Goal: Task Accomplishment & Management: Use online tool/utility

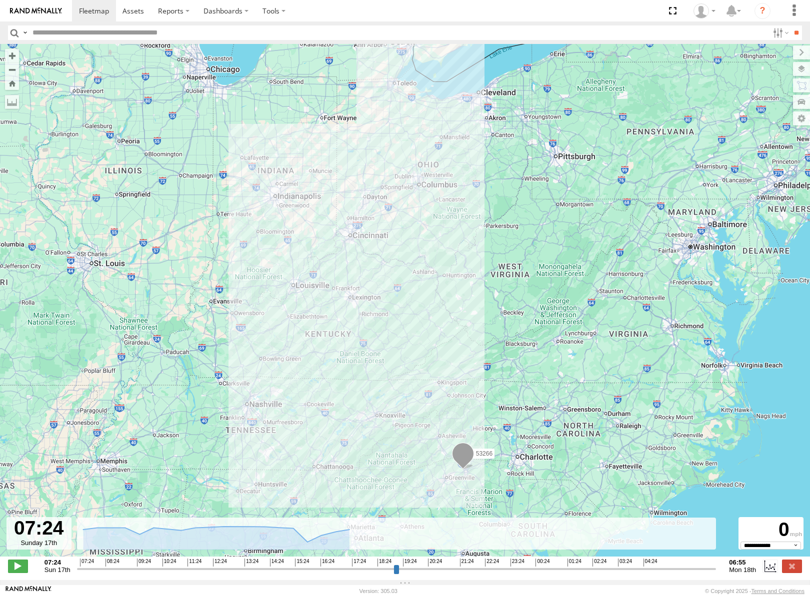
select select "**********"
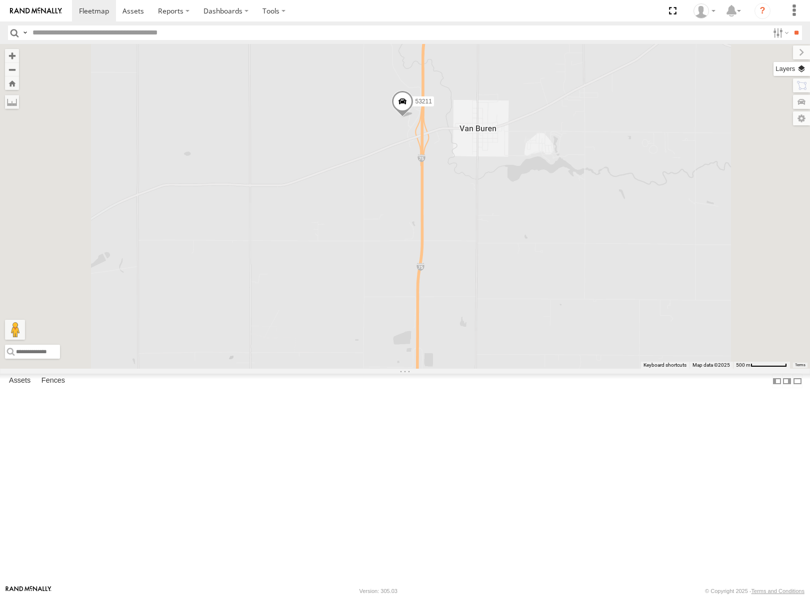
click at [801, 68] on label at bounding box center [791, 69] width 36 height 14
click at [0, 0] on span "Basemaps" at bounding box center [0, 0] width 0 height 0
click at [0, 0] on span "Satellite" at bounding box center [0, 0] width 0 height 0
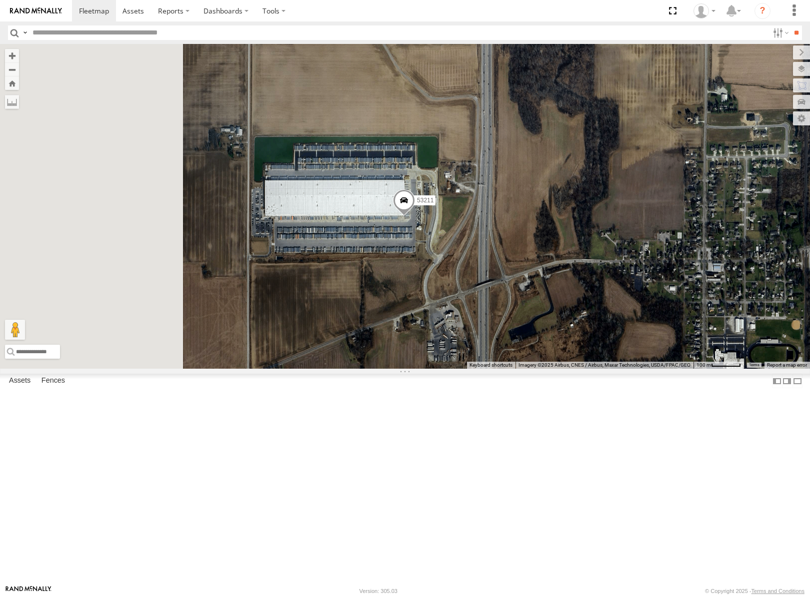
drag, startPoint x: 628, startPoint y: 290, endPoint x: 633, endPoint y: 290, distance: 5.0
click at [633, 290] on div "53149 53247 53233 53217 53208 53248 53144 53151 53210 53203 53148 53142 53137 5…" at bounding box center [405, 206] width 810 height 325
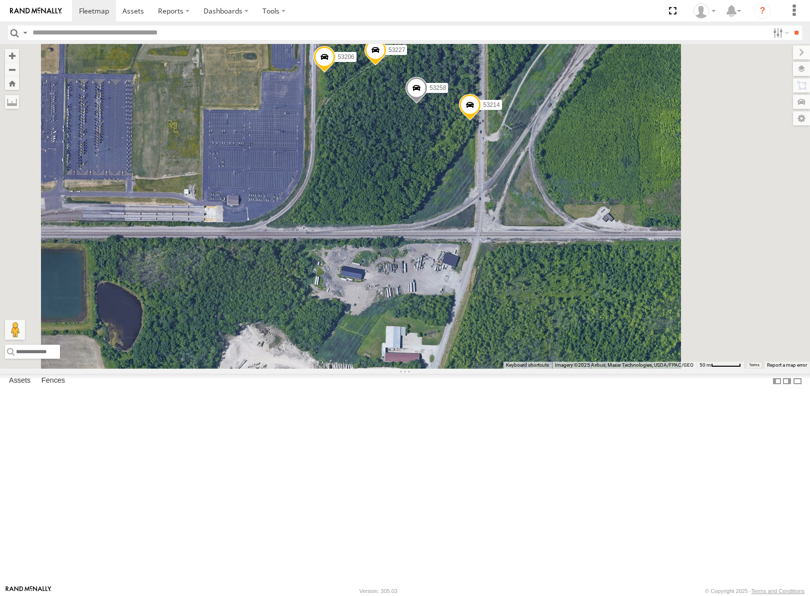
drag, startPoint x: 505, startPoint y: 247, endPoint x: 503, endPoint y: 255, distance: 7.8
click at [503, 255] on div "53149 53247 53233 53217 53208 53137 53248 53288 53144 53271 53272 53151 53210 5…" at bounding box center [405, 206] width 810 height 325
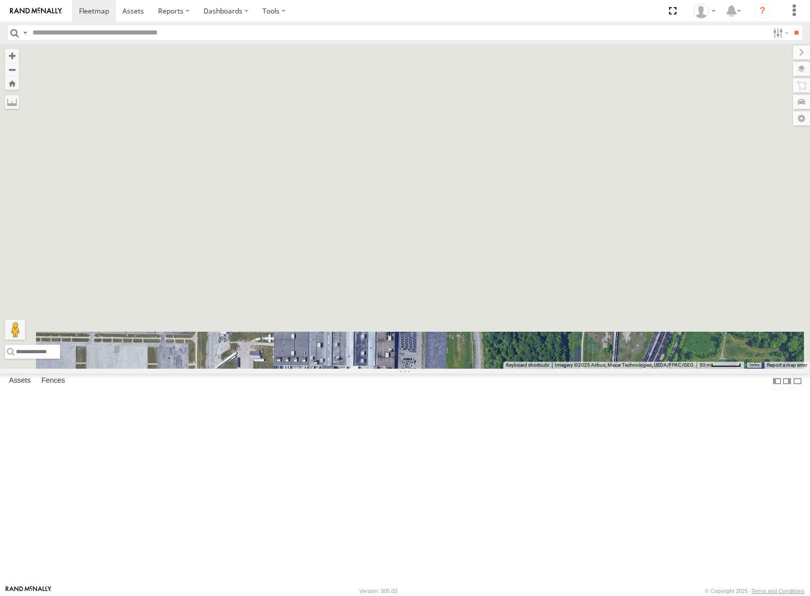
drag, startPoint x: 494, startPoint y: 166, endPoint x: 488, endPoint y: 596, distance: 429.9
click at [488, 596] on html at bounding box center [405, 298] width 810 height 596
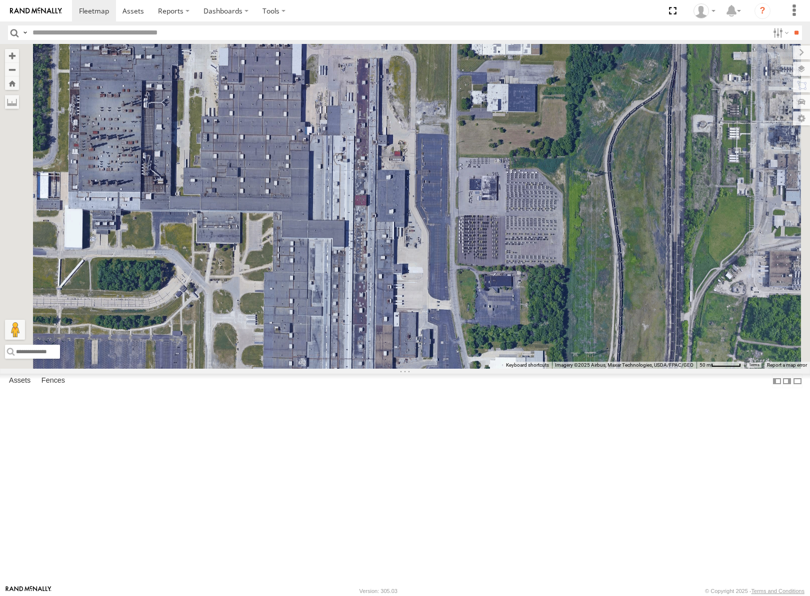
drag, startPoint x: 495, startPoint y: 221, endPoint x: 504, endPoint y: 395, distance: 174.2
click at [503, 369] on div "53149 53247 53233 53217 53208 53137 53248 53288 53144 53271 53272 53151 53210 5…" at bounding box center [405, 206] width 810 height 325
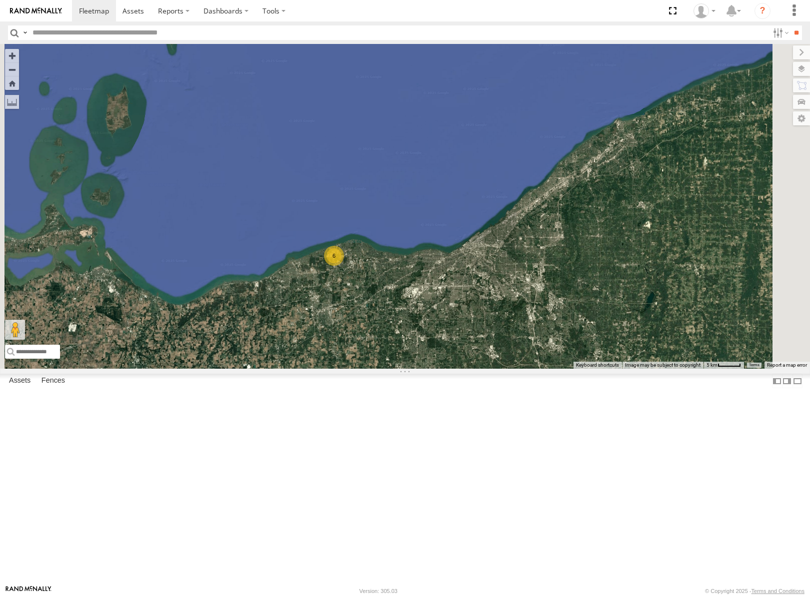
drag, startPoint x: 434, startPoint y: 384, endPoint x: 594, endPoint y: 394, distance: 160.8
click at [594, 369] on div "53149 53247 53233 53217 53208 53137 53248 53288 53144 53271 53272 53151 53210 5…" at bounding box center [405, 206] width 810 height 325
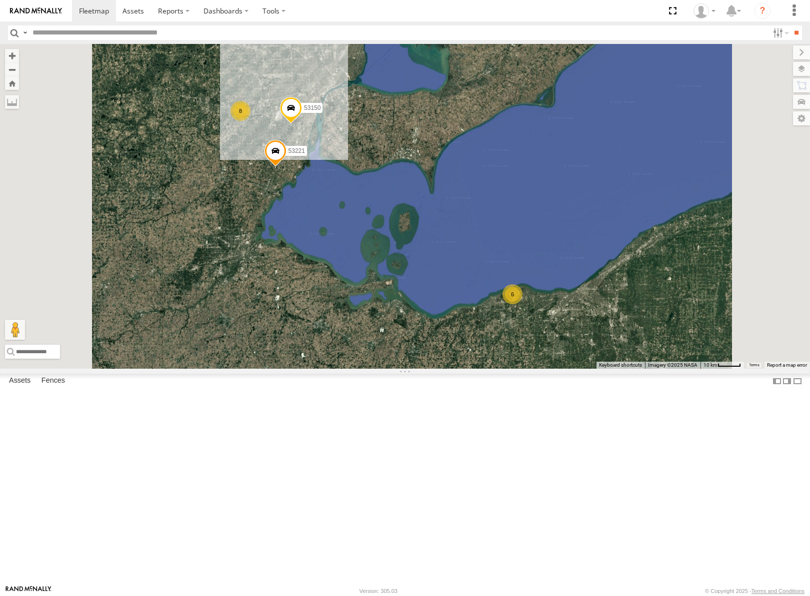
drag, startPoint x: 433, startPoint y: 268, endPoint x: 455, endPoint y: 279, distance: 24.1
click at [455, 279] on div "53149 53247 53233 53217 53208 53137 53248 53288 53144 53271 53272 53151 53210 5…" at bounding box center [405, 206] width 810 height 325
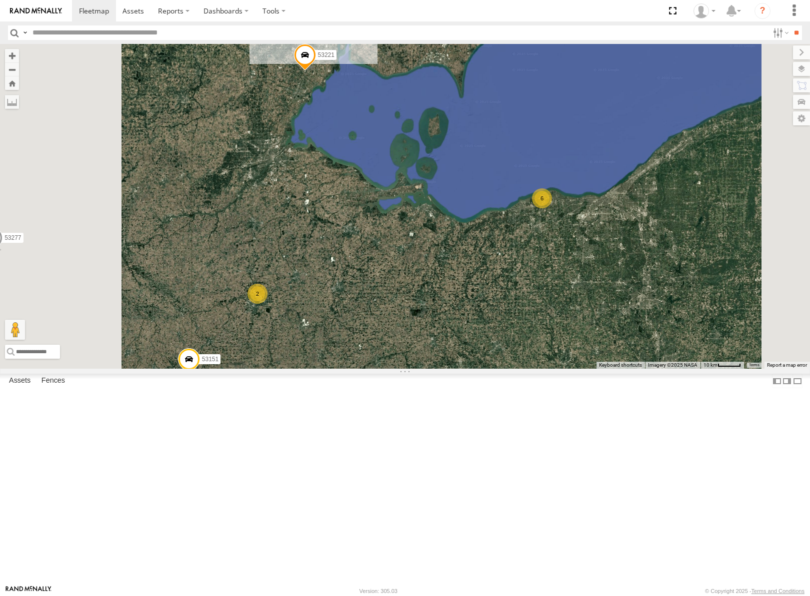
drag, startPoint x: 457, startPoint y: 395, endPoint x: 490, endPoint y: 283, distance: 117.1
click at [489, 284] on div "53149 53247 53233 53217 53208 53137 53248 53288 53144 53271 53272 53151 53210 5…" at bounding box center [405, 206] width 810 height 325
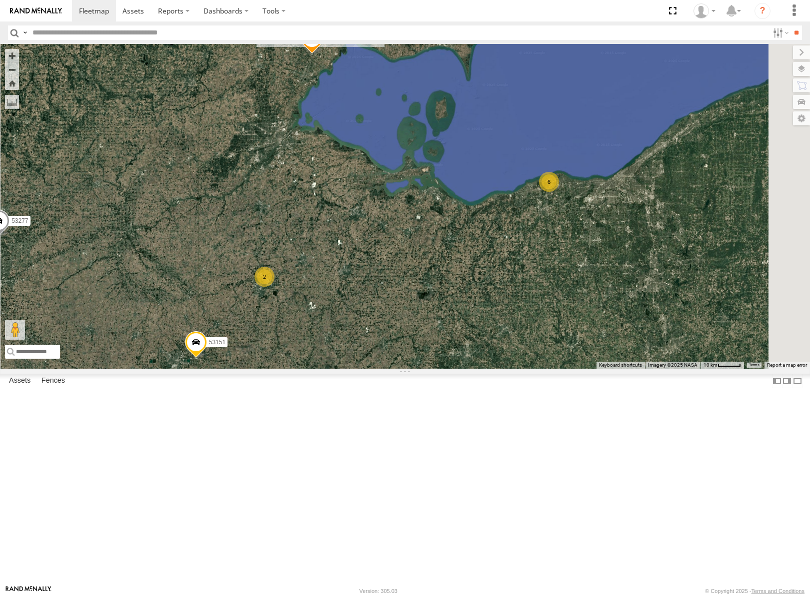
drag, startPoint x: 466, startPoint y: 440, endPoint x: 467, endPoint y: 324, distance: 116.0
click at [466, 333] on div "53149 53247 53233 53217 53208 53137 53248 53288 53144 53271 53272 53151 53210 5…" at bounding box center [405, 206] width 810 height 325
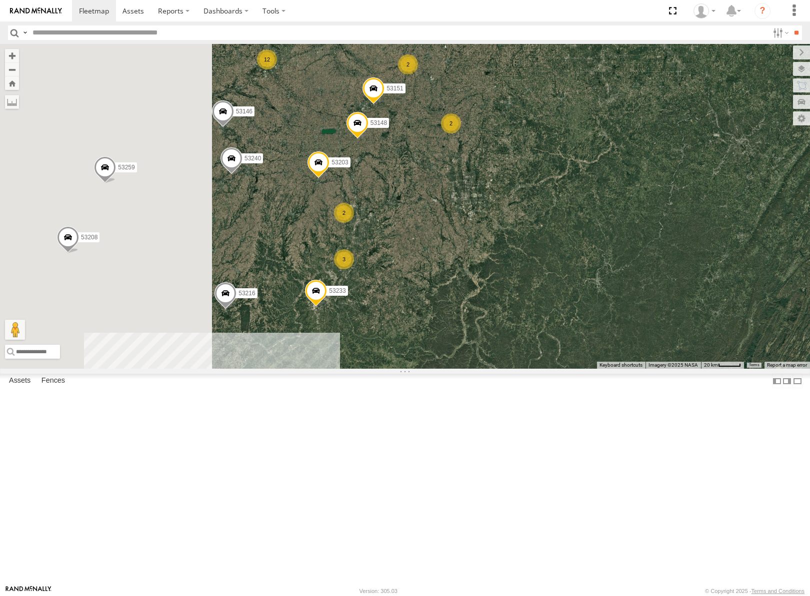
drag, startPoint x: 508, startPoint y: 364, endPoint x: 590, endPoint y: 276, distance: 119.9
click at [590, 276] on div "53149 53247 53233 53217 53208 53137 53248 53288 53144 53271 53272 53151 53210 5…" at bounding box center [405, 206] width 810 height 325
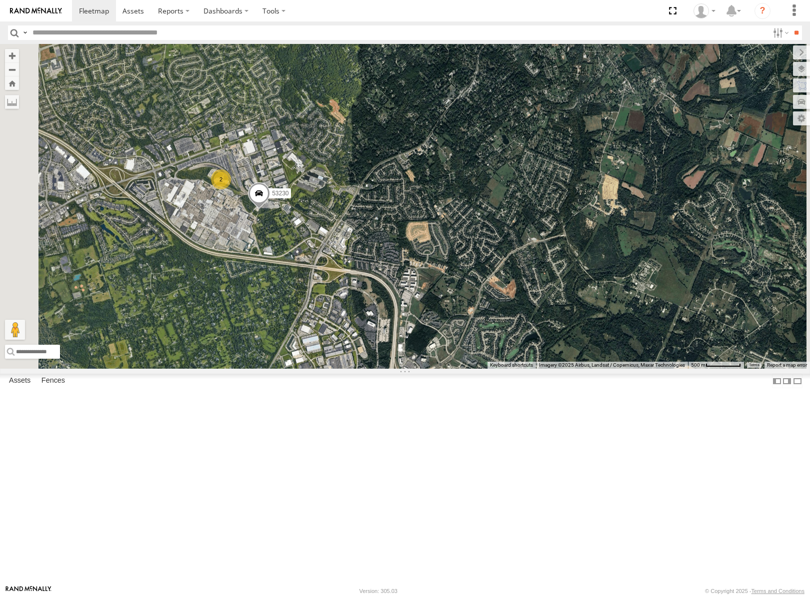
drag, startPoint x: 384, startPoint y: 337, endPoint x: 481, endPoint y: 384, distance: 107.8
click at [481, 369] on div "53149 53247 53233 53217 53208 53137 53248 53288 53144 53271 53272 53151 53210 5…" at bounding box center [405, 206] width 810 height 325
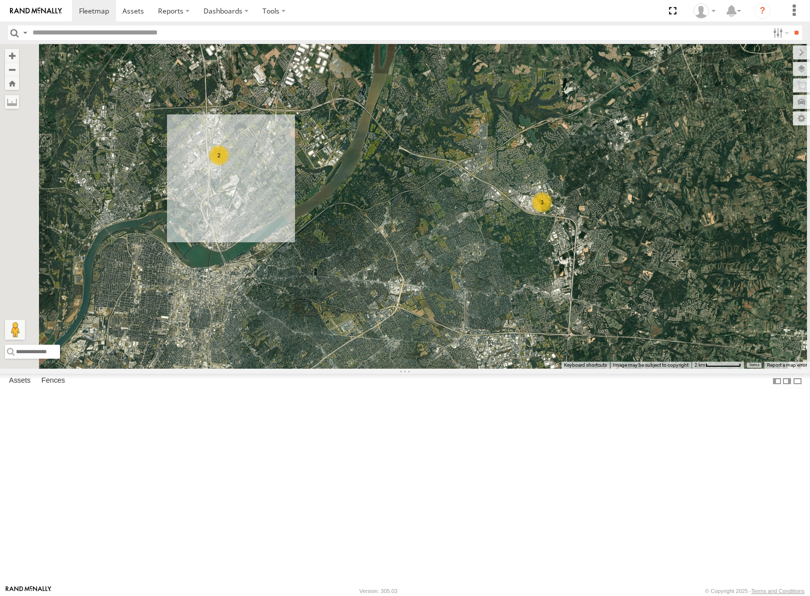
drag, startPoint x: 482, startPoint y: 376, endPoint x: 554, endPoint y: 357, distance: 74.4
click at [558, 355] on div "53149 53247 53233 53217 53208 53137 53248 53288 53144 53151 53210 53203 53148 5…" at bounding box center [405, 206] width 810 height 325
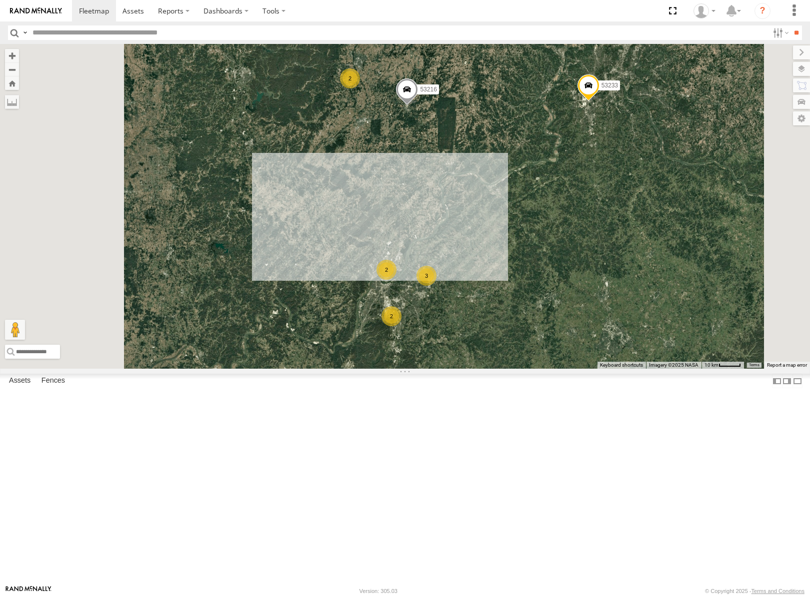
drag, startPoint x: 564, startPoint y: 457, endPoint x: 564, endPoint y: 428, distance: 29.0
click at [564, 369] on div "53149 53247 53233 53217 53208 53137 53248 53288 53144 53151 53210 53203 53148 5…" at bounding box center [405, 206] width 810 height 325
